Goal: Task Accomplishment & Management: Complete application form

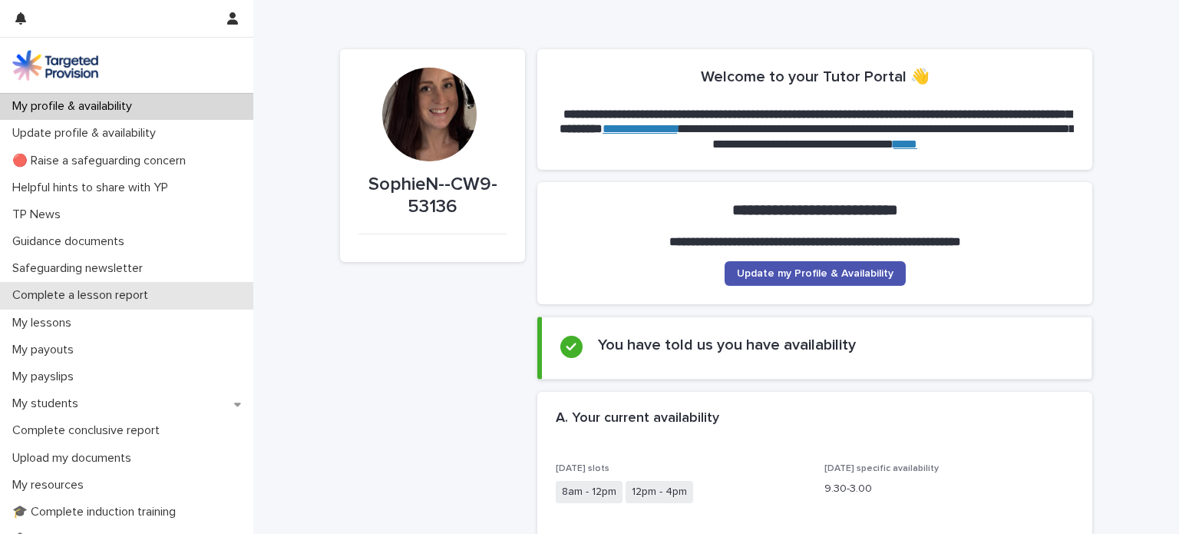
click at [116, 294] on p "Complete a lesson report" at bounding box center [83, 295] width 154 height 15
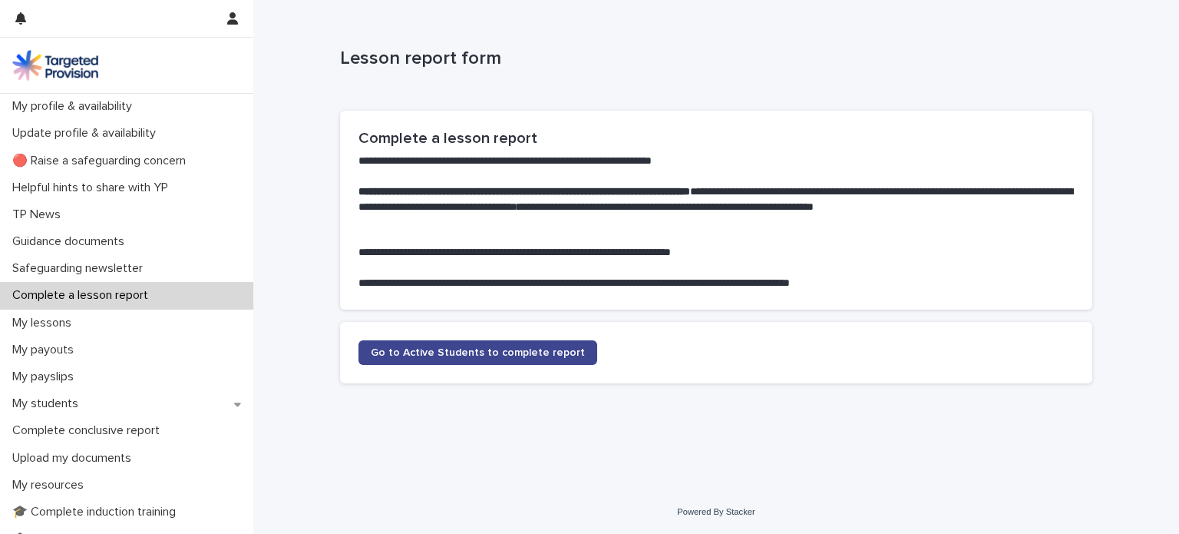
click at [443, 352] on span "Go to Active Students to complete report" at bounding box center [478, 352] width 214 height 11
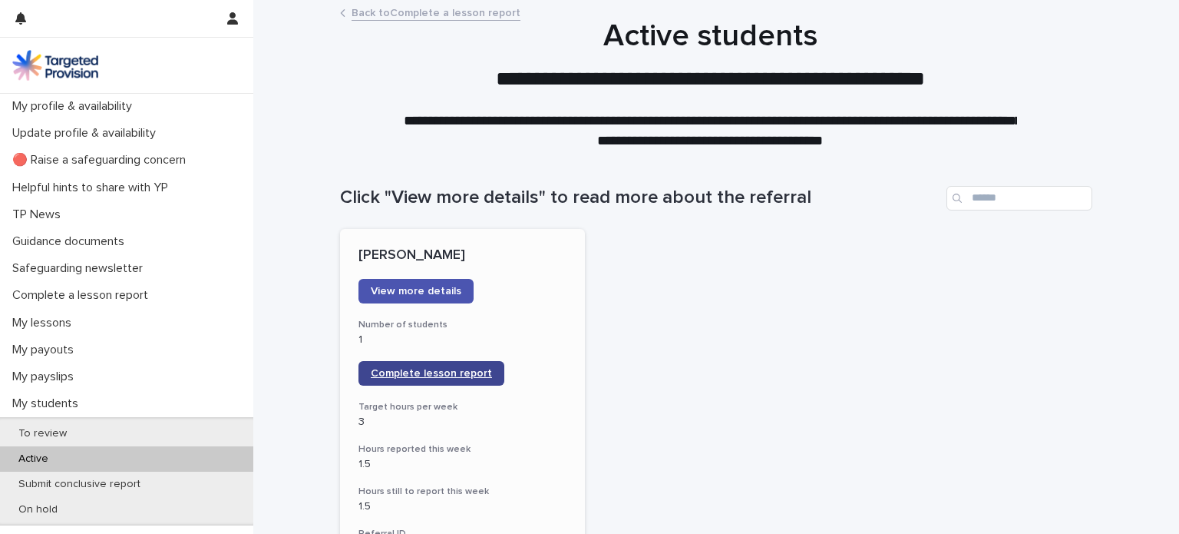
click at [440, 371] on span "Complete lesson report" at bounding box center [431, 373] width 121 height 11
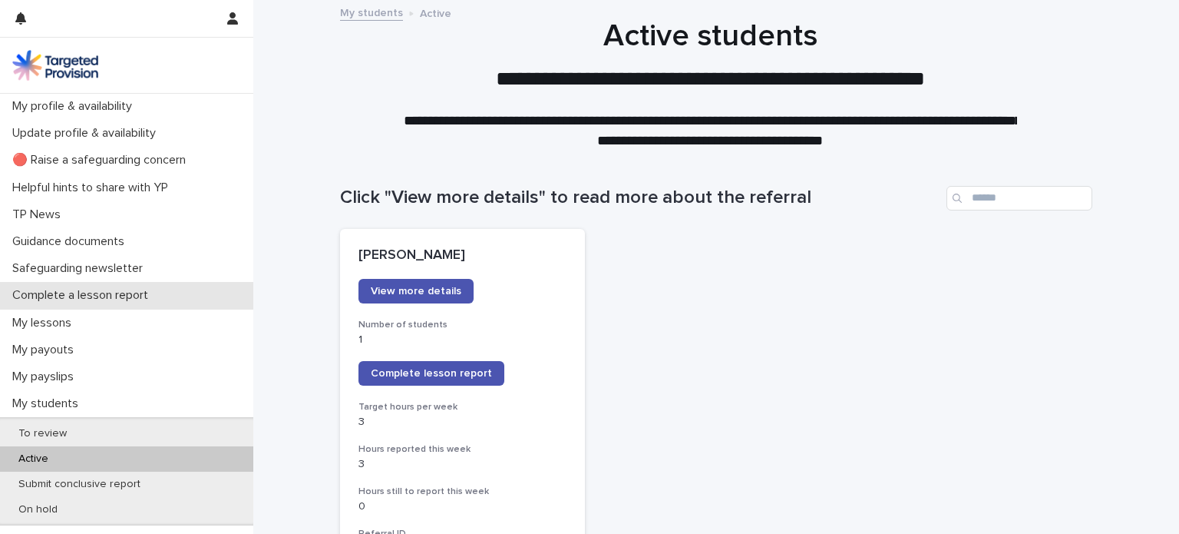
click at [131, 289] on p "Complete a lesson report" at bounding box center [83, 295] width 154 height 15
